Goal: Information Seeking & Learning: Learn about a topic

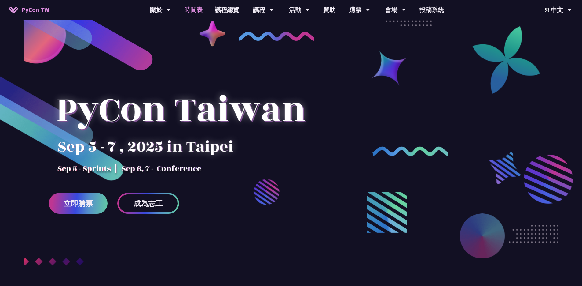
click at [194, 10] on link "時間表" at bounding box center [193, 10] width 31 height 20
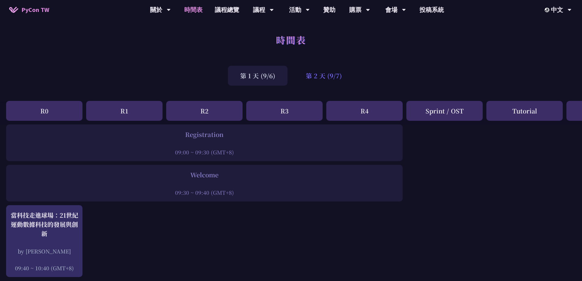
click at [327, 71] on div "第 2 天 (9/7)" at bounding box center [324, 76] width 61 height 20
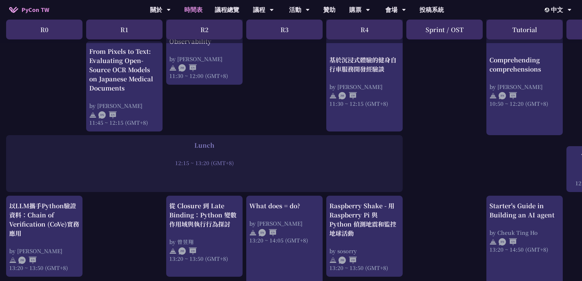
scroll to position [411, 0]
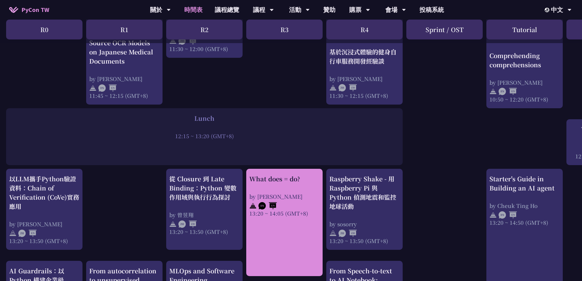
click at [283, 190] on div "What does = do? by [PERSON_NAME] 13:20 ~ 14:05 (GMT+8)" at bounding box center [285, 195] width 70 height 43
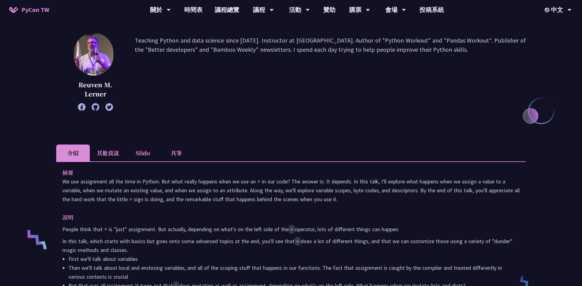
scroll to position [71, 0]
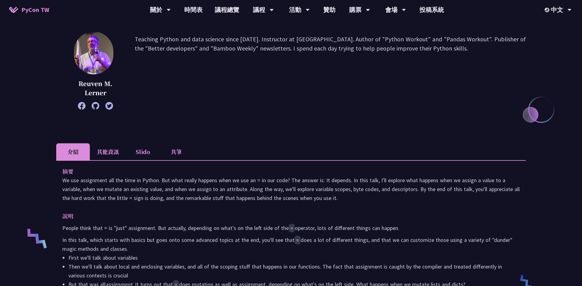
click at [124, 147] on li "其他資訊" at bounding box center [108, 151] width 36 height 17
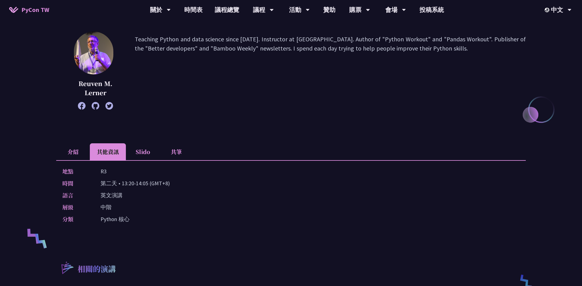
click at [75, 152] on li "介紹" at bounding box center [73, 151] width 34 height 17
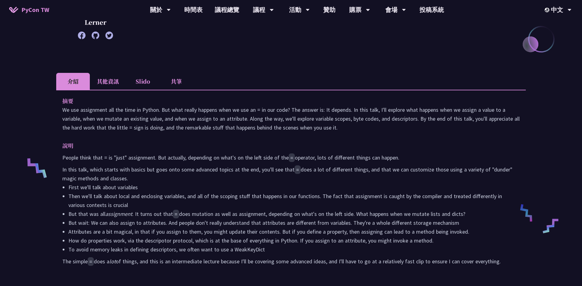
scroll to position [164, 0]
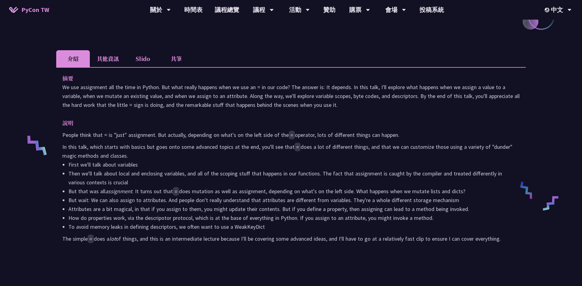
click at [114, 63] on li "其他資訊" at bounding box center [108, 58] width 36 height 17
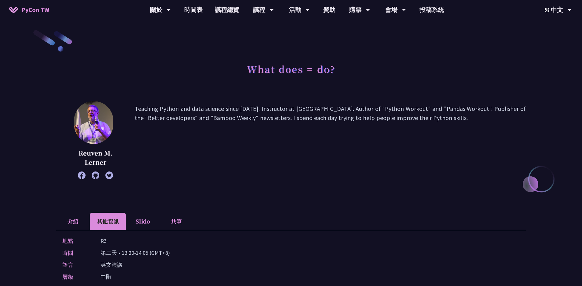
scroll to position [0, 0]
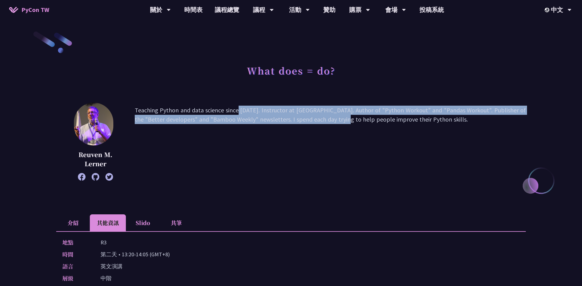
drag, startPoint x: 195, startPoint y: 112, endPoint x: 291, endPoint y: 116, distance: 96.1
click at [291, 116] on p "Teaching Python and data science since [DATE]. Instructor at [GEOGRAPHIC_DATA].…" at bounding box center [330, 141] width 391 height 72
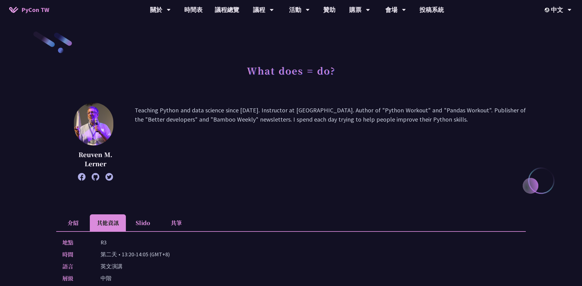
click at [312, 120] on p "Teaching Python and data science since [DATE]. Instructor at [GEOGRAPHIC_DATA].…" at bounding box center [330, 141] width 391 height 72
click at [282, 113] on p "Teaching Python and data science since [DATE]. Instructor at [GEOGRAPHIC_DATA].…" at bounding box center [330, 141] width 391 height 72
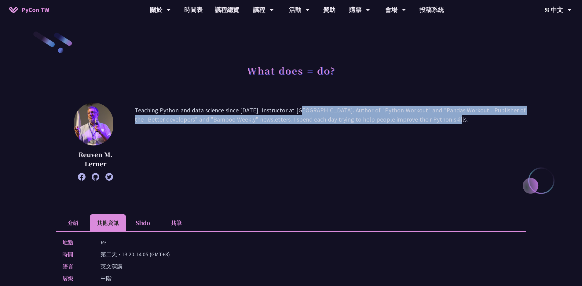
drag, startPoint x: 257, startPoint y: 109, endPoint x: 399, endPoint y: 120, distance: 142.2
click at [399, 120] on p "Teaching Python and data science since [DATE]. Instructor at [GEOGRAPHIC_DATA].…" at bounding box center [330, 141] width 391 height 72
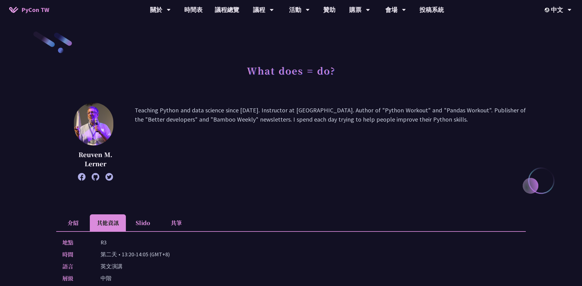
drag, startPoint x: 447, startPoint y: 126, endPoint x: 430, endPoint y: 125, distance: 16.5
click at [447, 126] on p "Teaching Python and data science since [DATE]. Instructor at [GEOGRAPHIC_DATA].…" at bounding box center [330, 141] width 391 height 72
click at [328, 120] on p "Teaching Python and data science since [DATE]. Instructor at [GEOGRAPHIC_DATA].…" at bounding box center [330, 141] width 391 height 72
drag, startPoint x: 259, startPoint y: 112, endPoint x: 334, endPoint y: 112, distance: 74.6
click at [334, 112] on p "Teaching Python and data science since [DATE]. Instructor at [GEOGRAPHIC_DATA].…" at bounding box center [330, 141] width 391 height 72
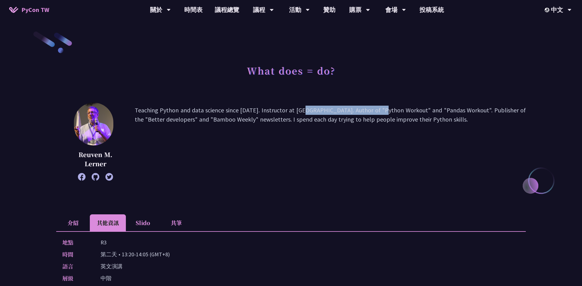
click at [334, 112] on p "Teaching Python and data science since [DATE]. Instructor at [GEOGRAPHIC_DATA].…" at bounding box center [330, 141] width 391 height 72
click at [305, 170] on p "Teaching Python and data science since [DATE]. Instructor at [GEOGRAPHIC_DATA].…" at bounding box center [330, 141] width 391 height 72
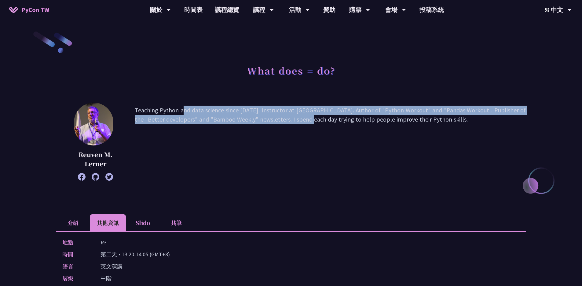
drag, startPoint x: 257, startPoint y: 120, endPoint x: 134, endPoint y: 111, distance: 123.6
click at [134, 111] on div "[PERSON_NAME] Teaching Python and data science since [DATE]. Instructor at [GEO…" at bounding box center [291, 141] width 470 height 78
click at [248, 113] on p "Teaching Python and data science since [DATE]. Instructor at [GEOGRAPHIC_DATA].…" at bounding box center [330, 141] width 391 height 72
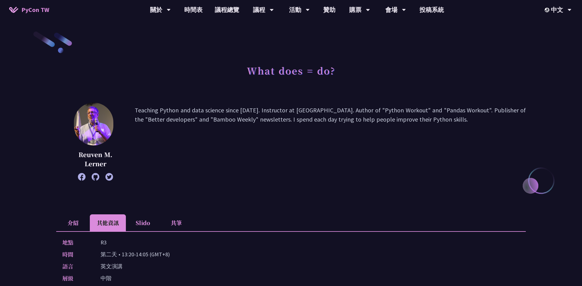
click at [320, 113] on p "Teaching Python and data science since [DATE]. Instructor at [GEOGRAPHIC_DATA].…" at bounding box center [330, 141] width 391 height 72
click at [293, 111] on p "Teaching Python and data science since [DATE]. Instructor at [GEOGRAPHIC_DATA].…" at bounding box center [330, 141] width 391 height 72
click at [278, 113] on p "Teaching Python and data science since [DATE]. Instructor at [GEOGRAPHIC_DATA].…" at bounding box center [330, 141] width 391 height 72
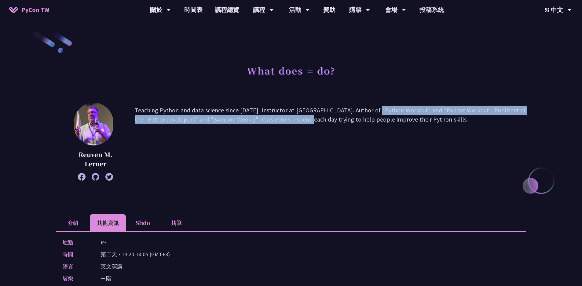
drag, startPoint x: 327, startPoint y: 109, endPoint x: 257, endPoint y: 120, distance: 70.8
click at [257, 120] on p "Teaching Python and data science since [DATE]. Instructor at [GEOGRAPHIC_DATA].…" at bounding box center [330, 141] width 391 height 72
copy p "Author of "Python Workout" and "Pandas Workout". Publisher of the "Better devel…"
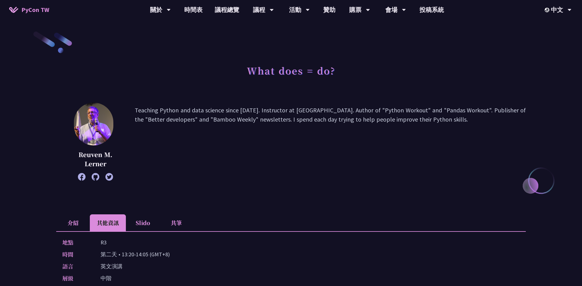
click at [323, 132] on p "Teaching Python and data science since [DATE]. Instructor at [GEOGRAPHIC_DATA].…" at bounding box center [330, 141] width 391 height 72
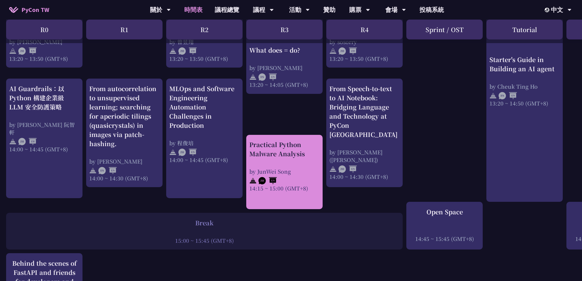
scroll to position [619, 0]
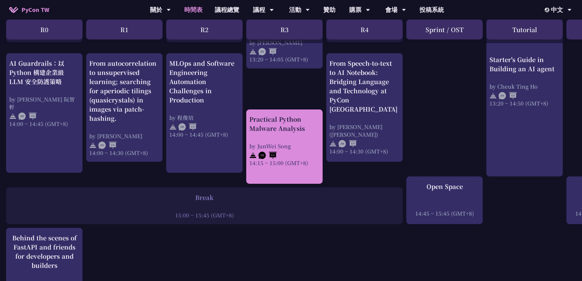
click at [309, 168] on link "Practical Python Malware Analysis by JunWei Song 14:15 ~ 15:00 (GMT+8)" at bounding box center [285, 147] width 70 height 64
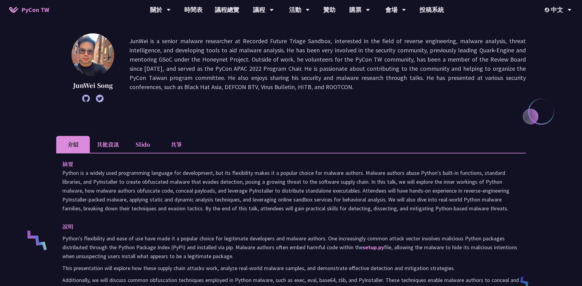
scroll to position [69, 0]
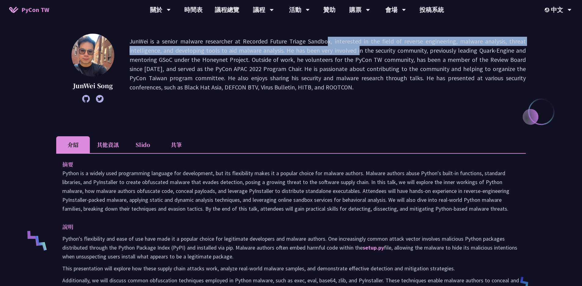
drag, startPoint x: 279, startPoint y: 43, endPoint x: 314, endPoint y: 47, distance: 35.1
click at [314, 47] on p "JunWei is a senior malware researcher at Recorded Future Triage Sandbox, intere…" at bounding box center [328, 68] width 397 height 63
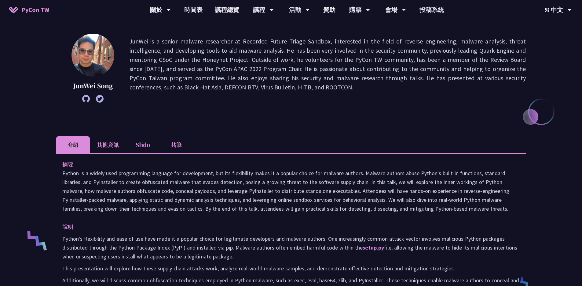
click at [323, 85] on p "JunWei is a senior malware researcher at Recorded Future Triage Sandbox, intere…" at bounding box center [328, 68] width 397 height 63
drag, startPoint x: 221, startPoint y: 66, endPoint x: 283, endPoint y: 68, distance: 61.5
click at [283, 68] on p "JunWei is a senior malware researcher at Recorded Future Triage Sandbox, intere…" at bounding box center [328, 68] width 397 height 63
drag, startPoint x: 176, startPoint y: 67, endPoint x: 298, endPoint y: 70, distance: 121.8
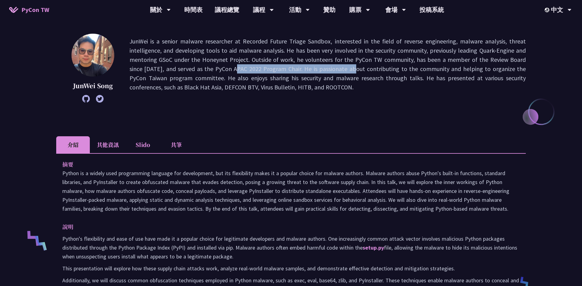
click at [298, 70] on p "JunWei is a senior malware researcher at Recorded Future Triage Sandbox, intere…" at bounding box center [328, 68] width 397 height 63
click at [248, 63] on p "JunWei is a senior malware researcher at Recorded Future Triage Sandbox, intere…" at bounding box center [328, 68] width 397 height 63
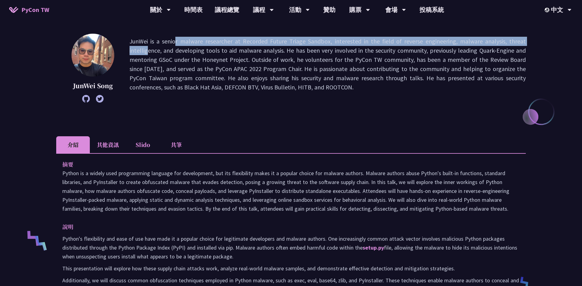
drag, startPoint x: 131, startPoint y: 41, endPoint x: 506, endPoint y: 41, distance: 375.2
click at [506, 41] on p "JunWei is a senior malware researcher at Recorded Future Triage Sandbox, intere…" at bounding box center [328, 68] width 397 height 63
click at [505, 42] on p "JunWei is a senior malware researcher at Recorded Future Triage Sandbox, intere…" at bounding box center [328, 68] width 397 height 63
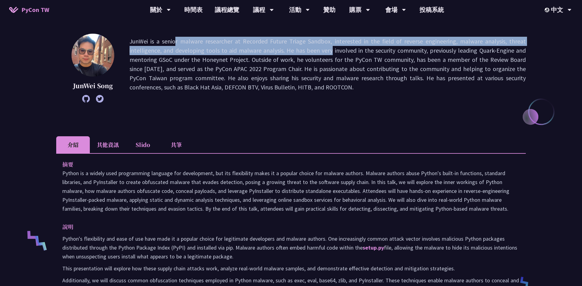
drag, startPoint x: 226, startPoint y: 48, endPoint x: 124, endPoint y: 42, distance: 102.3
click at [124, 42] on div "JunWei [PERSON_NAME] is a senior malware researcher at Recorded Future Triage S…" at bounding box center [291, 68] width 470 height 69
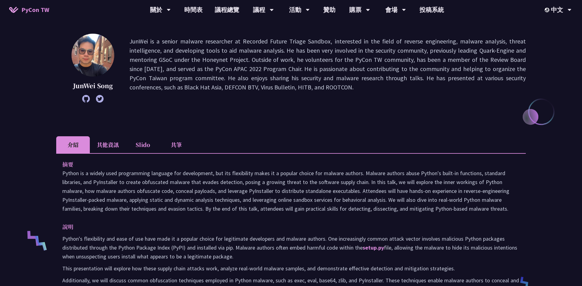
drag, startPoint x: 478, startPoint y: 72, endPoint x: 463, endPoint y: 71, distance: 15.0
click at [478, 72] on p "JunWei is a senior malware researcher at Recorded Future Triage Sandbox, intere…" at bounding box center [328, 68] width 397 height 63
click at [294, 56] on p "JunWei is a senior malware researcher at Recorded Future Triage Sandbox, intere…" at bounding box center [328, 68] width 397 height 63
click at [294, 59] on p "JunWei is a senior malware researcher at Recorded Future Triage Sandbox, intere…" at bounding box center [328, 68] width 397 height 63
drag, startPoint x: 288, startPoint y: 50, endPoint x: 355, endPoint y: 50, distance: 67.3
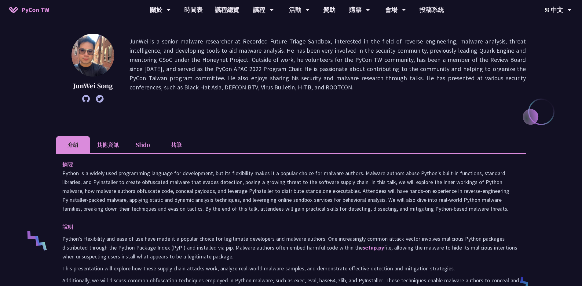
click at [355, 50] on p "JunWei is a senior malware researcher at Recorded Future Triage Sandbox, intere…" at bounding box center [328, 68] width 397 height 63
drag, startPoint x: 298, startPoint y: 50, endPoint x: 422, endPoint y: 53, distance: 123.9
click at [422, 53] on p "JunWei is a senior malware researcher at Recorded Future Triage Sandbox, intere…" at bounding box center [328, 68] width 397 height 63
click at [283, 48] on p "JunWei is a senior malware researcher at Recorded Future Triage Sandbox, intere…" at bounding box center [328, 68] width 397 height 63
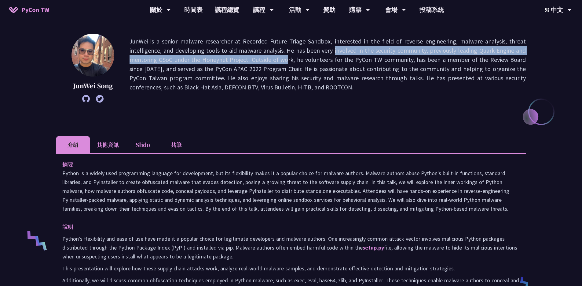
drag, startPoint x: 288, startPoint y: 50, endPoint x: 248, endPoint y: 57, distance: 40.0
click at [248, 57] on p "JunWei is a senior malware researcher at Recorded Future Triage Sandbox, intere…" at bounding box center [328, 68] width 397 height 63
copy p "He has been very involved in the security community, previously leading Quark-E…"
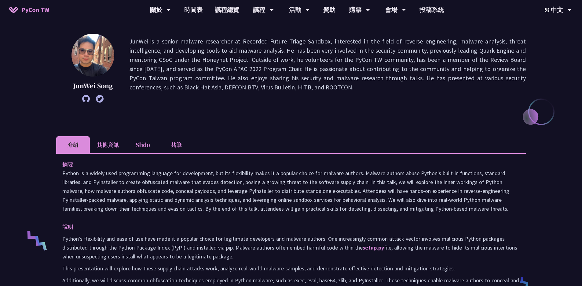
drag, startPoint x: 318, startPoint y: 68, endPoint x: 301, endPoint y: 62, distance: 18.1
click at [318, 68] on p "JunWei is a senior malware researcher at Recorded Future Triage Sandbox, intere…" at bounding box center [328, 68] width 397 height 63
click at [416, 63] on p "JunWei is a senior malware researcher at Recorded Future Triage Sandbox, intere…" at bounding box center [328, 68] width 397 height 63
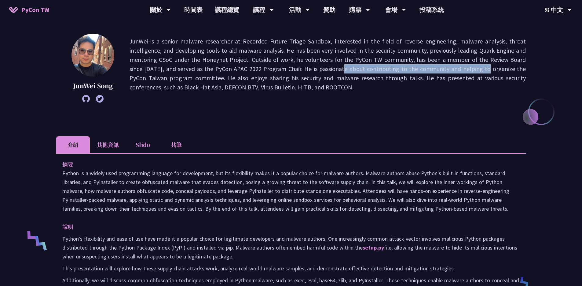
drag, startPoint x: 288, startPoint y: 68, endPoint x: 432, endPoint y: 72, distance: 144.1
click at [432, 72] on p "JunWei is a senior malware researcher at Recorded Future Triage Sandbox, intere…" at bounding box center [328, 68] width 397 height 63
drag, startPoint x: 356, startPoint y: 68, endPoint x: 463, endPoint y: 72, distance: 107.1
click at [463, 72] on p "JunWei is a senior malware researcher at Recorded Future Triage Sandbox, intere…" at bounding box center [328, 68] width 397 height 63
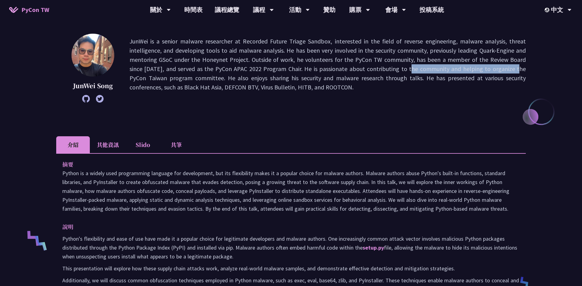
click at [463, 72] on p "JunWei is a senior malware researcher at Recorded Future Triage Sandbox, intere…" at bounding box center [328, 68] width 397 height 63
drag, startPoint x: 231, startPoint y: 80, endPoint x: 313, endPoint y: 85, distance: 82.7
click at [313, 85] on p "JunWei is a senior malware researcher at Recorded Future Triage Sandbox, intere…" at bounding box center [328, 68] width 397 height 63
drag, startPoint x: 320, startPoint y: 85, endPoint x: 265, endPoint y: 81, distance: 55.5
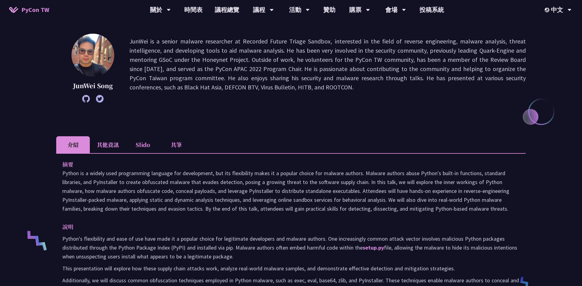
click at [265, 81] on p "JunWei is a senior malware researcher at Recorded Future Triage Sandbox, intere…" at bounding box center [328, 68] width 397 height 63
click at [270, 81] on p "JunWei is a senior malware researcher at Recorded Future Triage Sandbox, intere…" at bounding box center [328, 68] width 397 height 63
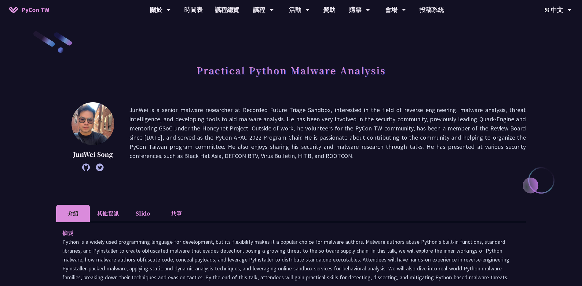
scroll to position [0, 0]
drag, startPoint x: 205, startPoint y: 70, endPoint x: 305, endPoint y: 72, distance: 99.7
click at [305, 72] on h1 "Practical Python Malware Analysis" at bounding box center [292, 70] width 190 height 18
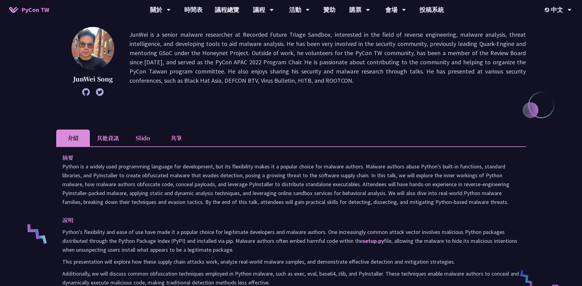
scroll to position [83, 0]
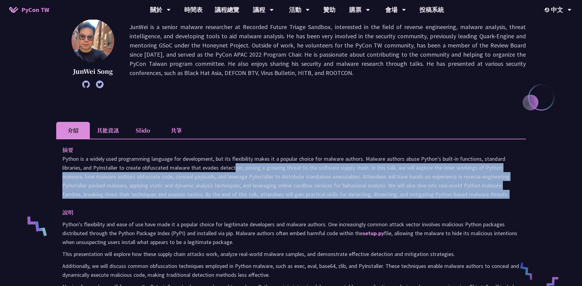
drag, startPoint x: 184, startPoint y: 167, endPoint x: 288, endPoint y: 200, distance: 109.7
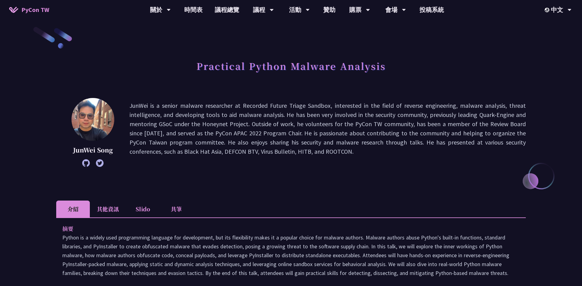
scroll to position [0, 0]
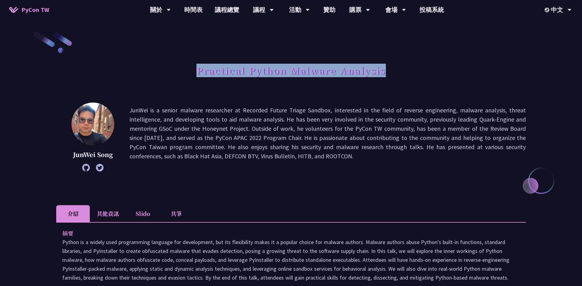
drag, startPoint x: 194, startPoint y: 70, endPoint x: 409, endPoint y: 74, distance: 214.4
click at [409, 74] on div "Practical Python Malware Analysis" at bounding box center [291, 77] width 470 height 32
copy h1 "Practical Python Malware Analysis"
